Goal: Task Accomplishment & Management: Use online tool/utility

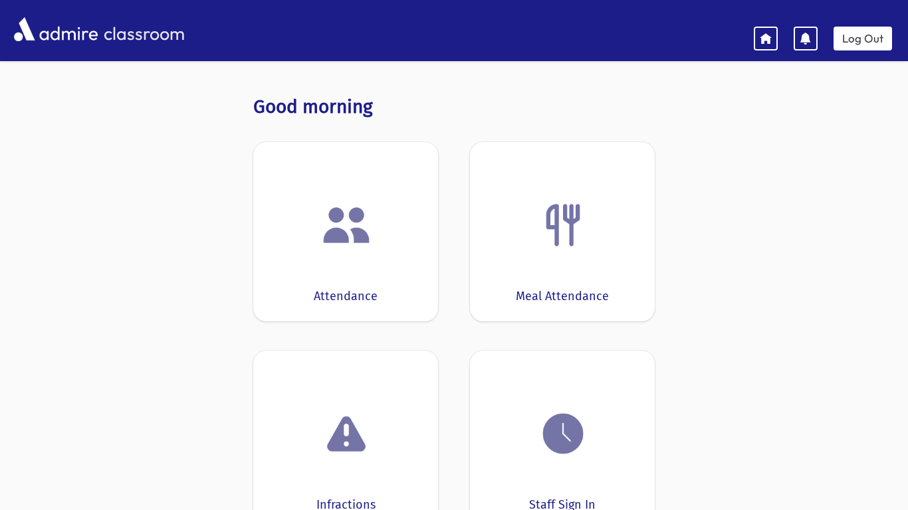
click at [349, 271] on div "Attendance" at bounding box center [345, 231] width 185 height 179
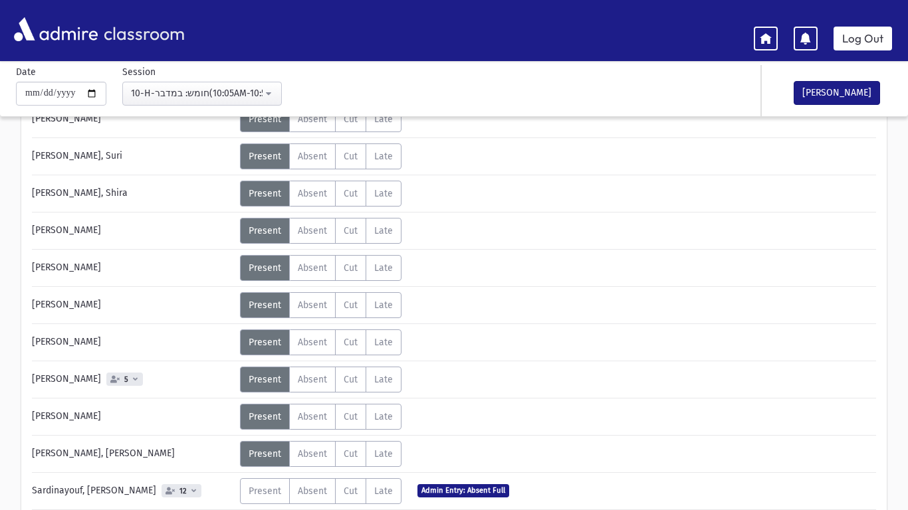
scroll to position [398, 0]
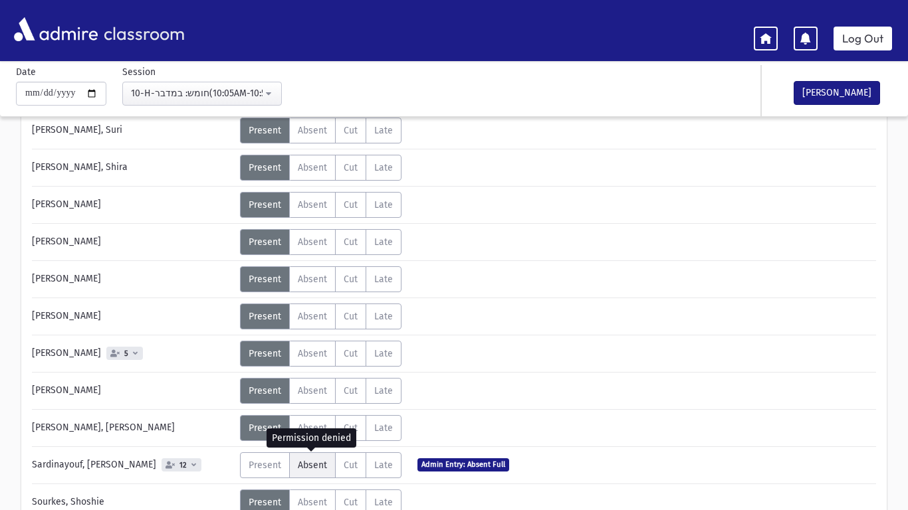
click at [311, 468] on span "Absent" at bounding box center [312, 465] width 29 height 11
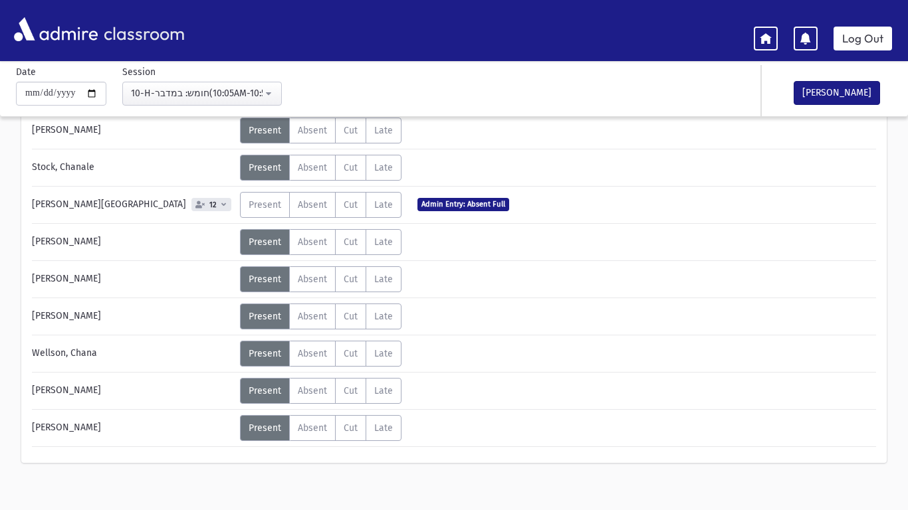
scroll to position [814, 0]
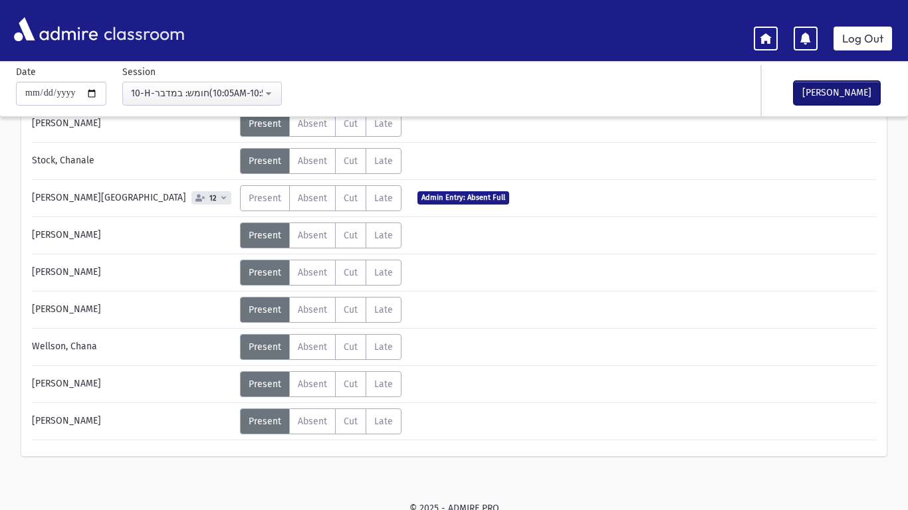
click at [834, 94] on button "[PERSON_NAME]" at bounding box center [837, 93] width 86 height 24
click at [866, 38] on link "Log Out" at bounding box center [863, 39] width 58 height 24
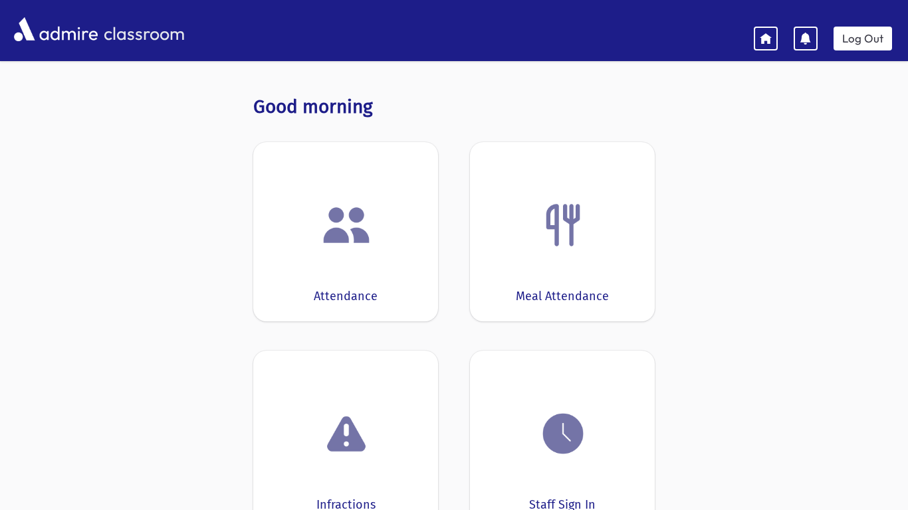
click at [333, 242] on img at bounding box center [346, 225] width 51 height 51
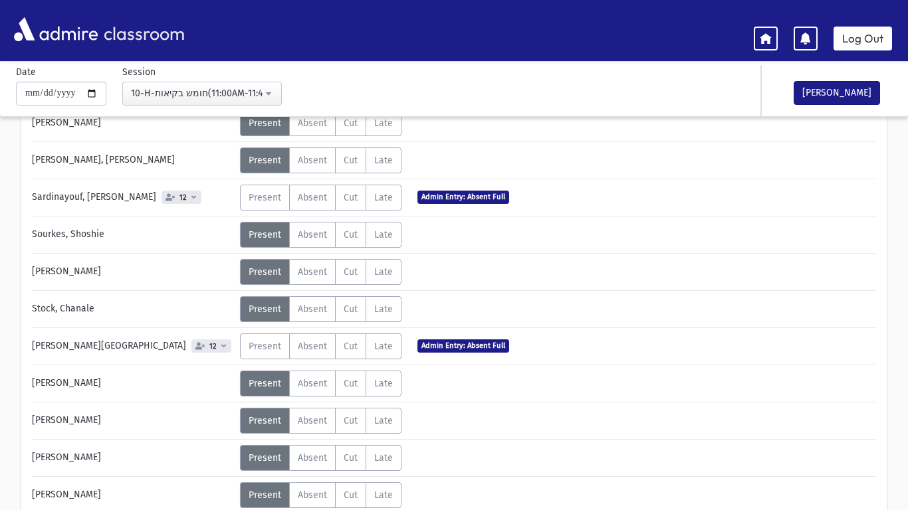
scroll to position [663, 0]
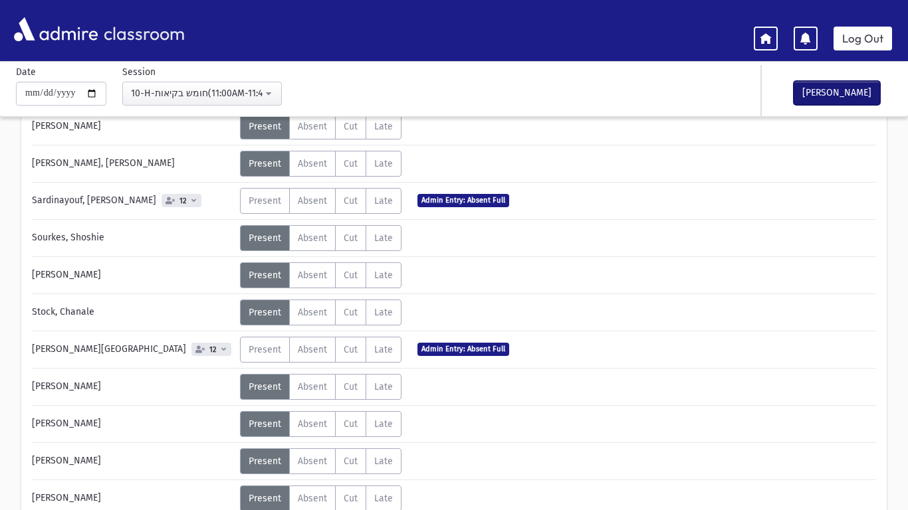
click at [831, 102] on button "[PERSON_NAME]" at bounding box center [837, 93] width 86 height 24
click at [887, 35] on link "Log Out" at bounding box center [863, 39] width 58 height 24
